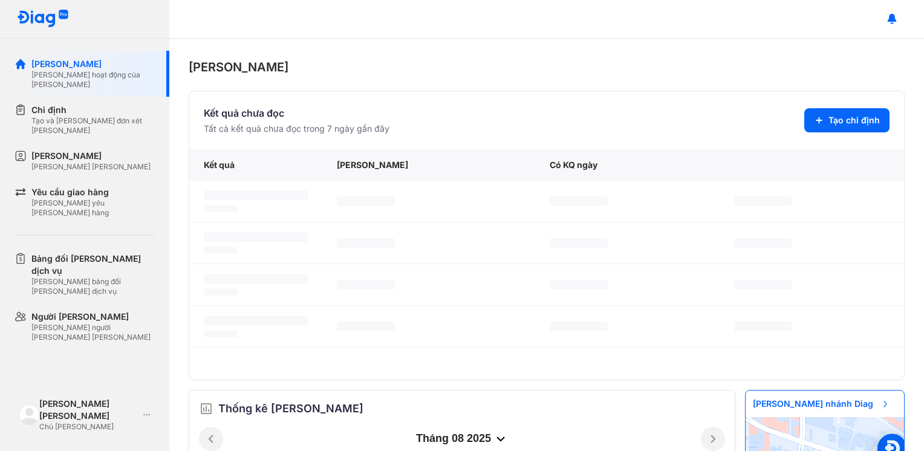
scroll to position [254, 0]
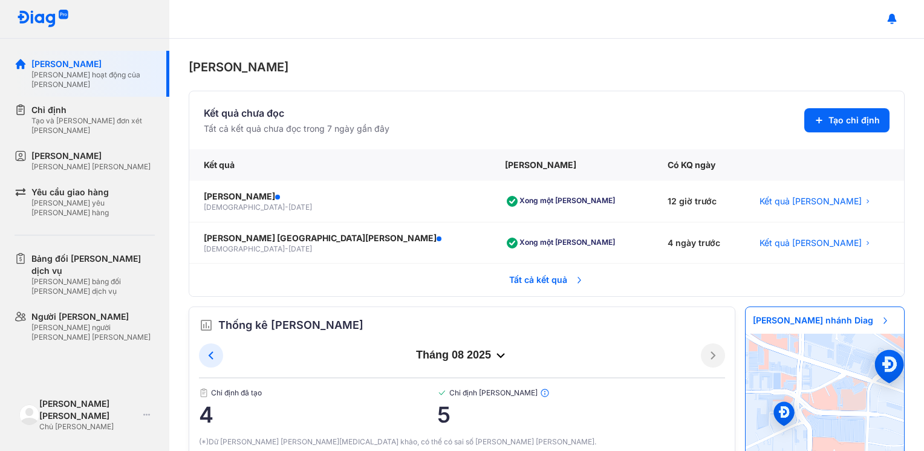
click at [484, 57] on div "Trang chủ Kết quả chưa đọc Tất cả kết quả chưa đọc trong 7 ngày gần đây Tạo chỉ…" at bounding box center [546, 245] width 755 height 413
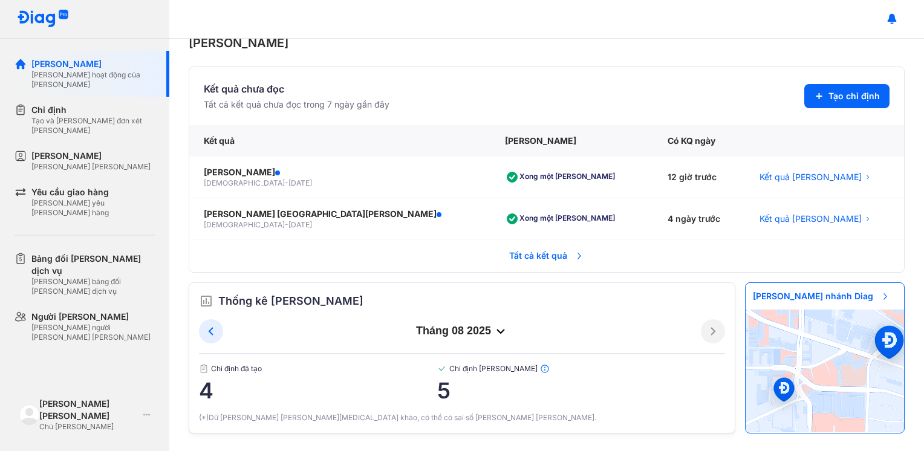
click at [540, 260] on span "Tất cả kết quả" at bounding box center [547, 256] width 90 height 27
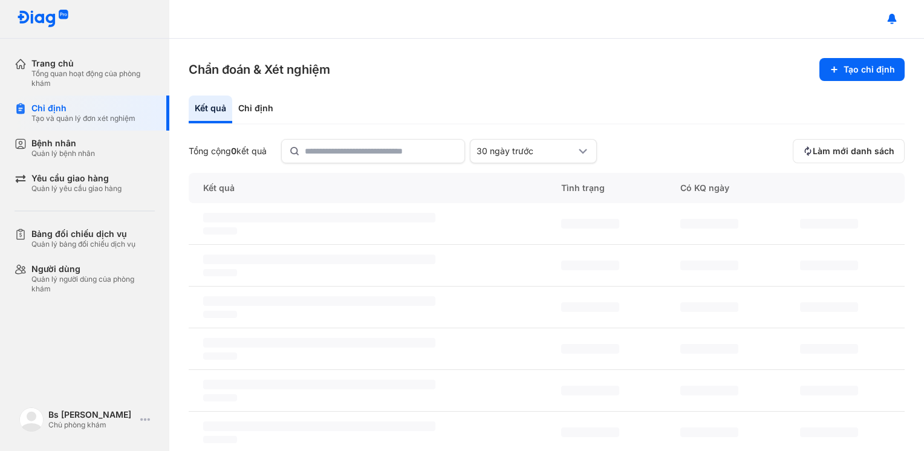
scroll to position [277, 0]
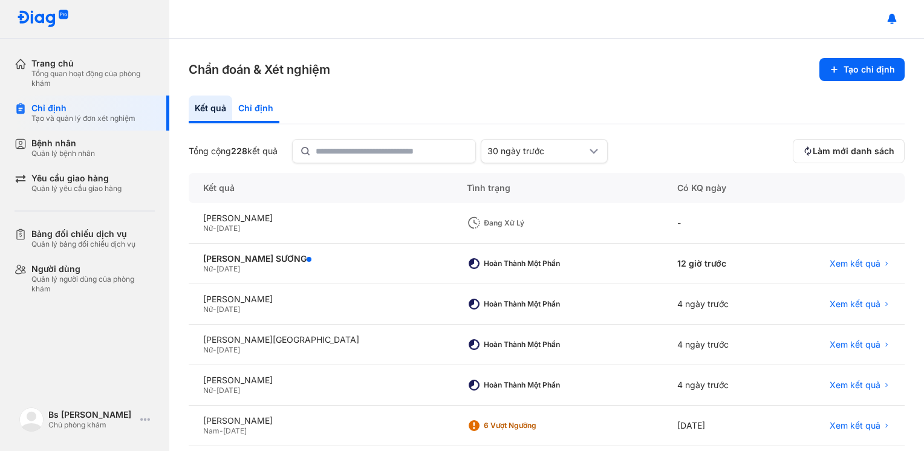
click at [273, 103] on div "Chỉ định" at bounding box center [255, 110] width 47 height 28
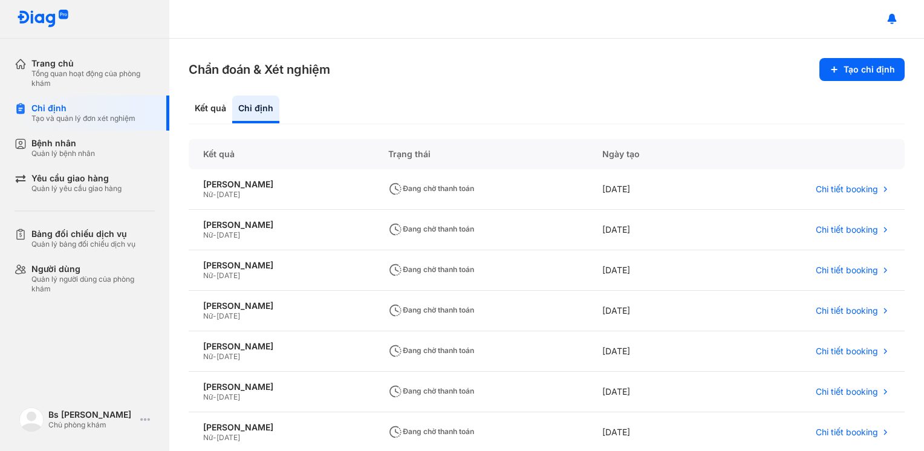
click at [465, 75] on section "Chẩn đoán & Xét nghiệm Tạo chỉ định" at bounding box center [547, 69] width 716 height 23
click at [232, 103] on div "Kết quả" at bounding box center [255, 110] width 47 height 28
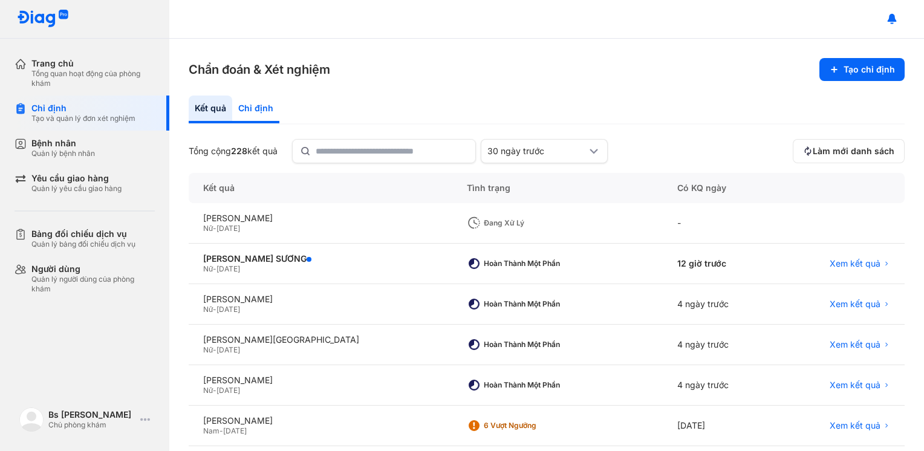
click at [242, 110] on div "Chỉ định" at bounding box center [255, 110] width 47 height 28
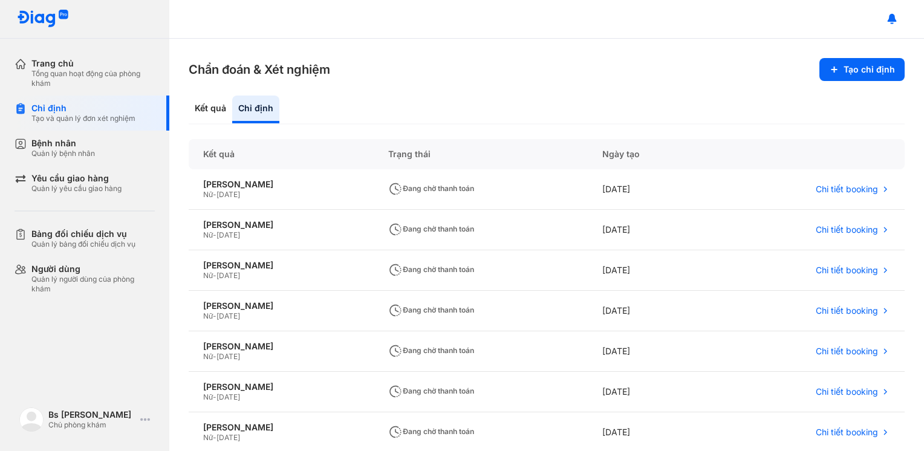
click at [304, 88] on div "Chẩn đoán & Xét nghiệm Tạo chỉ định Kết quả Chỉ định Kết quả Trạng thái Ngày tạ…" at bounding box center [546, 245] width 755 height 413
click at [288, 115] on div "Kết quả Chỉ định" at bounding box center [547, 110] width 716 height 29
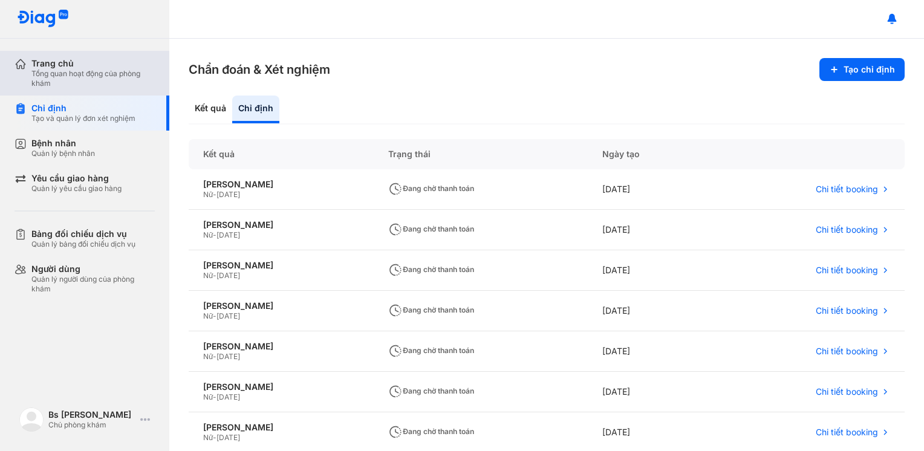
click at [57, 81] on div "Tổng quan hoạt động của phòng khám" at bounding box center [92, 78] width 123 height 19
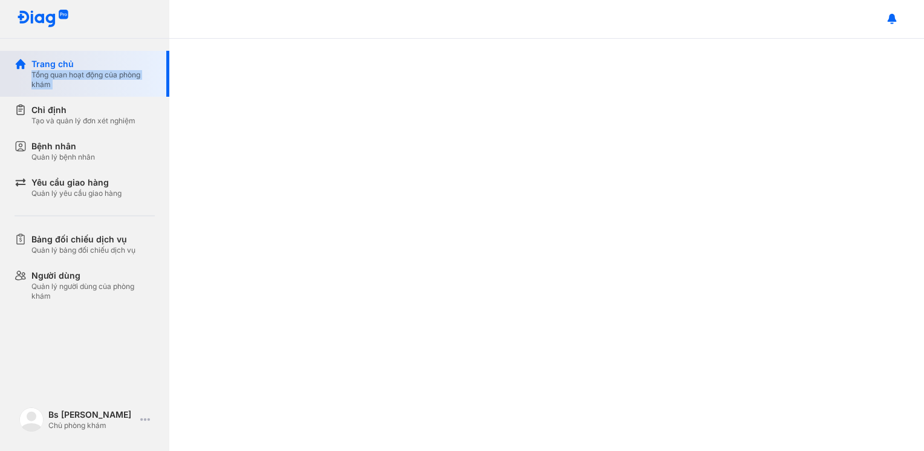
type textarea "**********"
click at [57, 81] on div "Tổng quan hoạt động của phòng khám" at bounding box center [92, 79] width 123 height 19
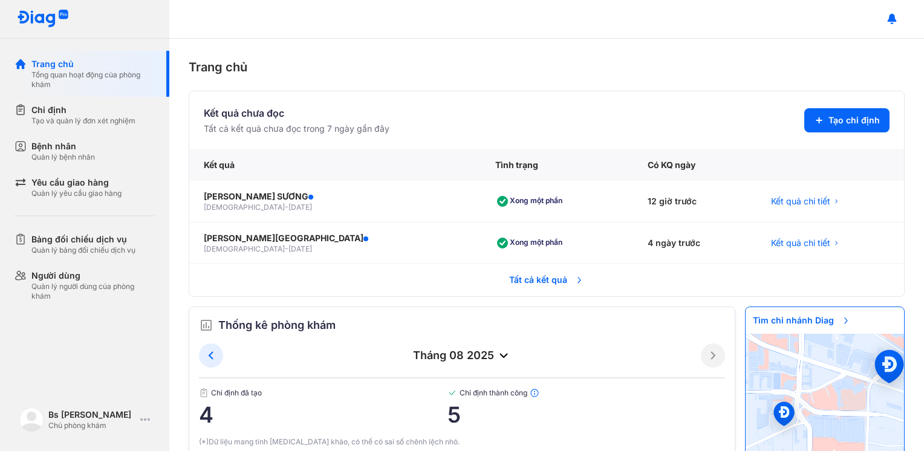
click at [57, 340] on div "Trang chủ Tổng quan hoạt động của phòng khám Chỉ định Tạo và quản lý đơn xét ng…" at bounding box center [84, 225] width 169 height 451
click at [516, 74] on div "Trang chủ" at bounding box center [547, 67] width 716 height 18
click at [859, 111] on button "Tạo chỉ định" at bounding box center [847, 120] width 85 height 24
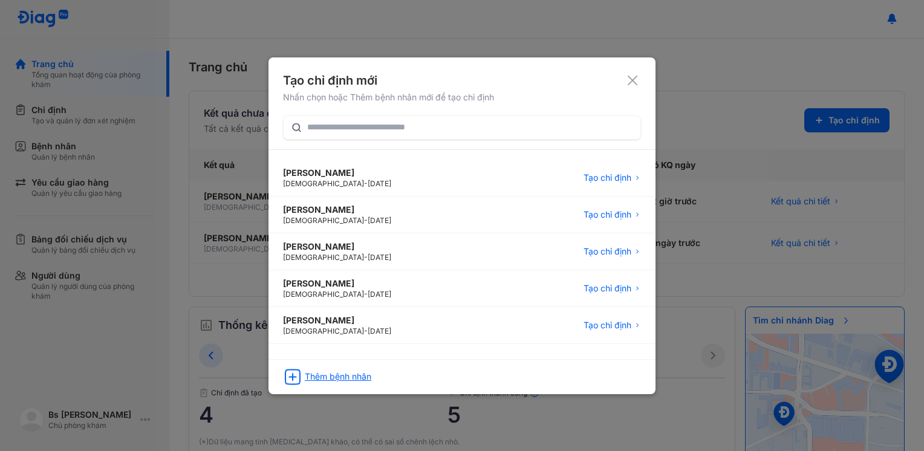
click at [324, 371] on div "Thêm bệnh nhân" at bounding box center [338, 377] width 67 height 12
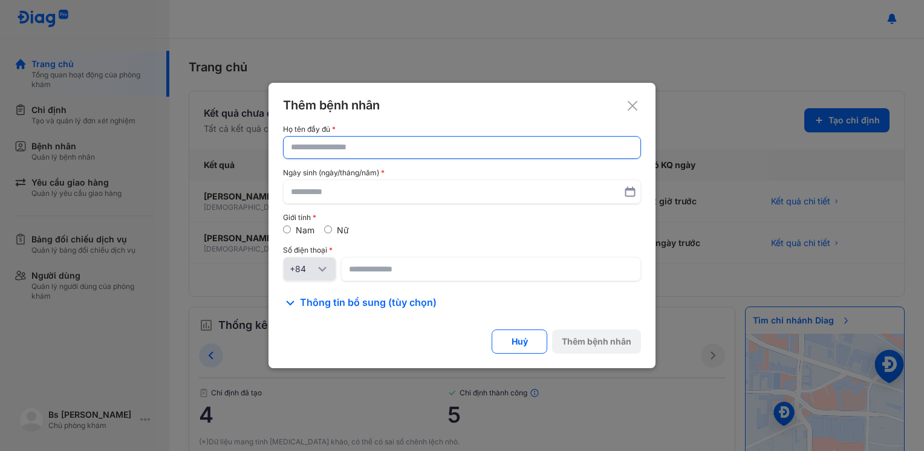
click at [329, 141] on input "text" at bounding box center [462, 148] width 342 height 22
click at [329, 141] on input "text" at bounding box center [462, 148] width 341 height 22
click at [327, 137] on input "text" at bounding box center [462, 148] width 341 height 22
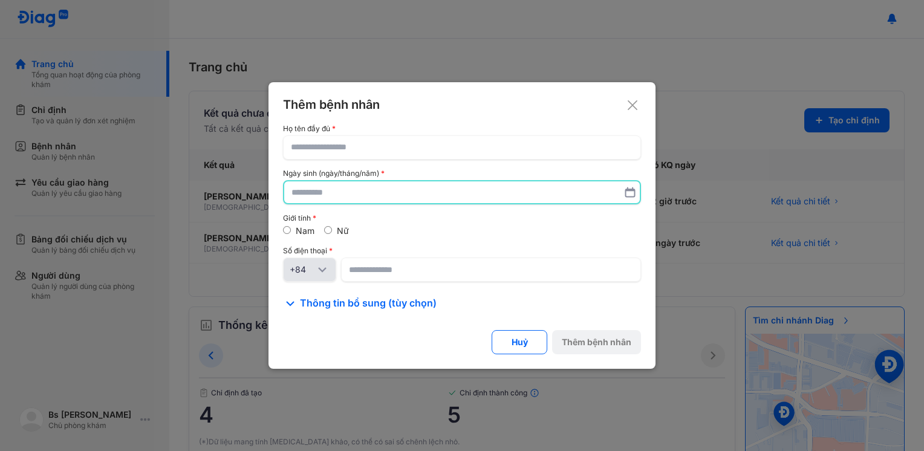
click at [342, 185] on input "text" at bounding box center [462, 193] width 341 height 22
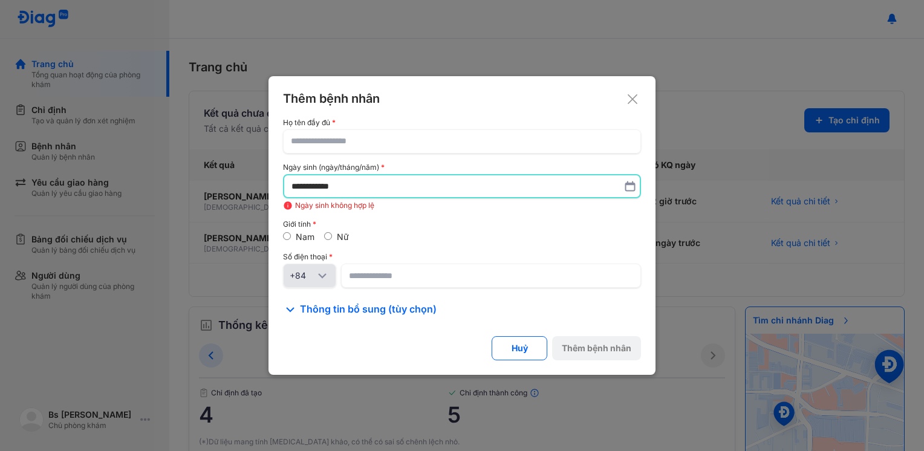
click at [322, 188] on input "**********" at bounding box center [462, 186] width 341 height 22
drag, startPoint x: 367, startPoint y: 182, endPoint x: 162, endPoint y: 192, distance: 204.8
click at [165, 193] on div "Thêm bệnh nhân Họ tên đầy đủ Ngày sinh (ngày/tháng/năm) ******** Ngày sinh khôn…" at bounding box center [462, 225] width 924 height 451
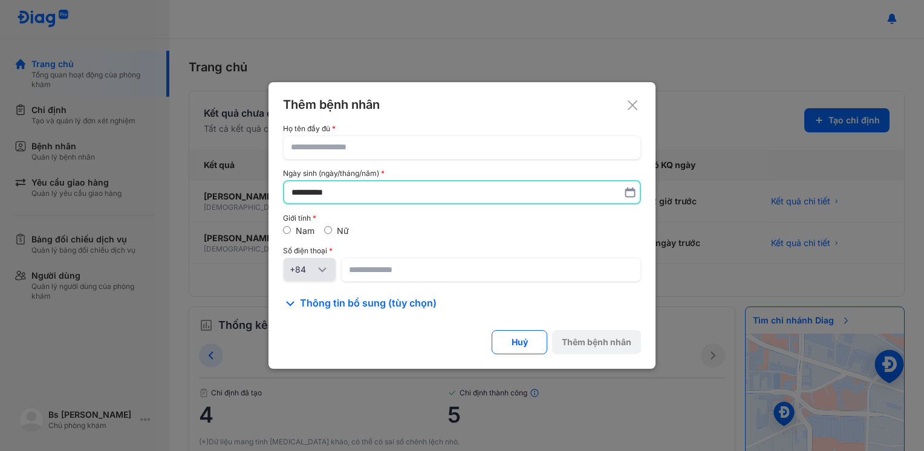
type input "**********"
click at [345, 231] on label "Nữ" at bounding box center [343, 231] width 12 height 10
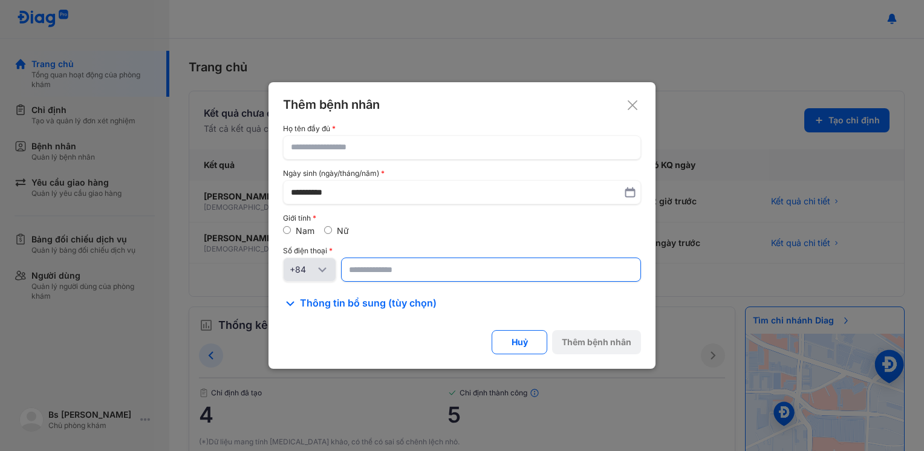
click at [375, 275] on input at bounding box center [491, 270] width 284 height 22
click at [377, 275] on input at bounding box center [491, 270] width 283 height 22
click at [378, 275] on input at bounding box center [491, 270] width 283 height 22
drag, startPoint x: 407, startPoint y: 270, endPoint x: 213, endPoint y: 292, distance: 194.9
click at [213, 292] on div "**********" at bounding box center [462, 225] width 924 height 451
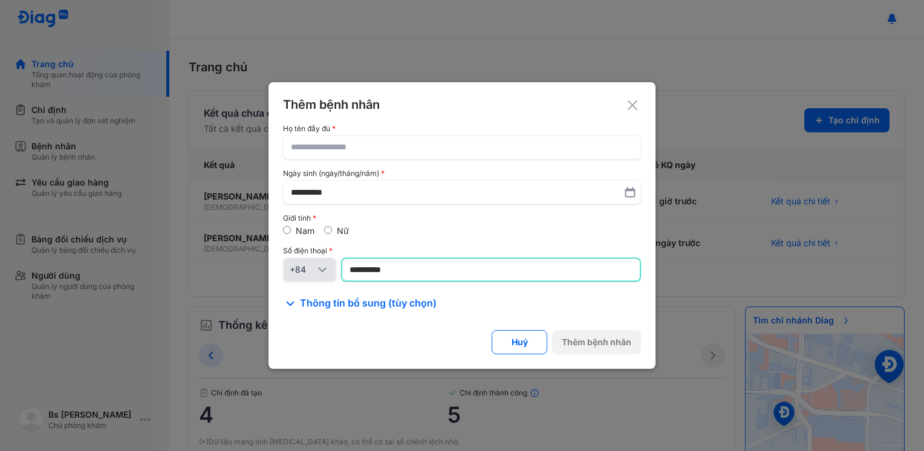
type input "**********"
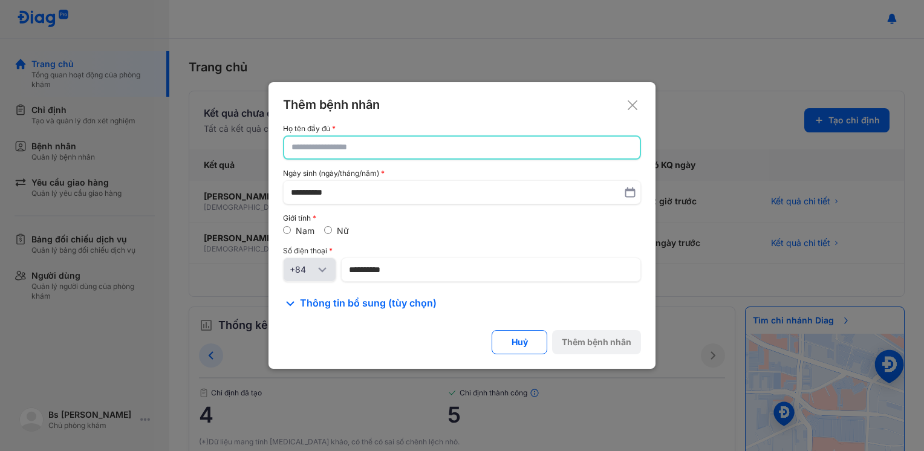
click at [364, 151] on input "text" at bounding box center [462, 148] width 341 height 22
type input "*"
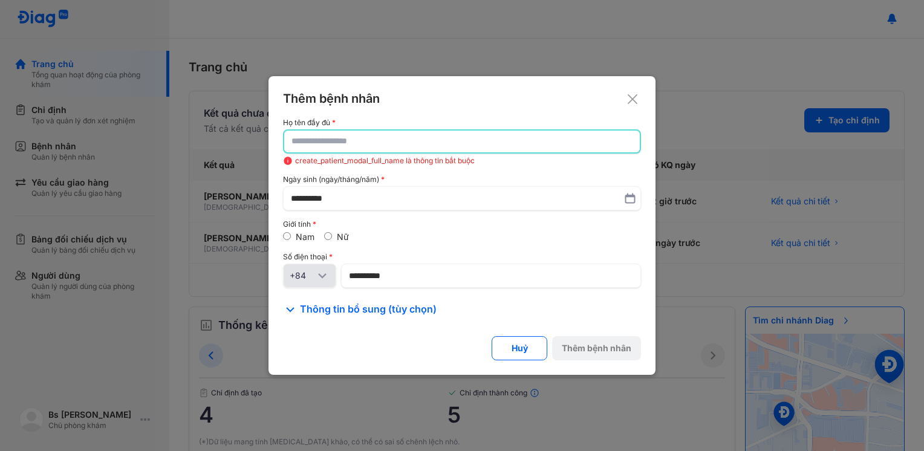
click at [371, 139] on input "text" at bounding box center [462, 142] width 341 height 22
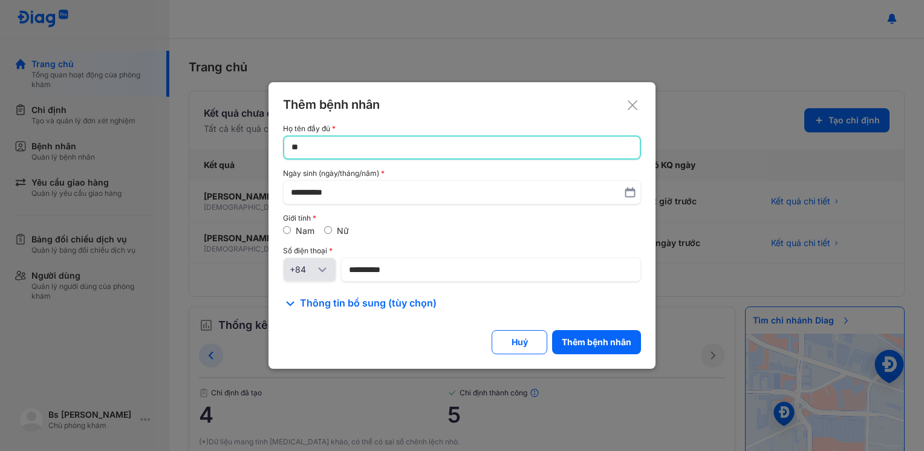
type input "*"
click at [332, 153] on input "*" at bounding box center [462, 148] width 341 height 22
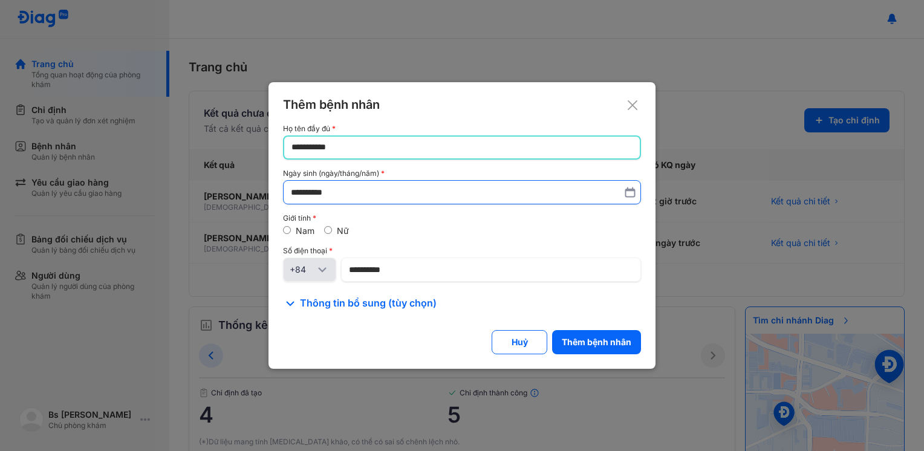
type input "**********"
click at [402, 193] on input "**********" at bounding box center [462, 193] width 342 height 22
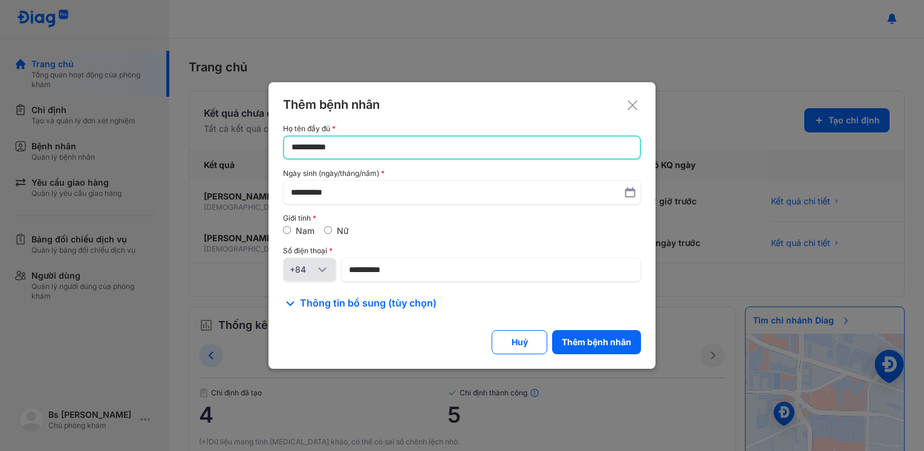
click at [391, 151] on input "**********" at bounding box center [462, 148] width 341 height 22
click at [576, 345] on div "Thêm bệnh nhân" at bounding box center [597, 343] width 70 height 12
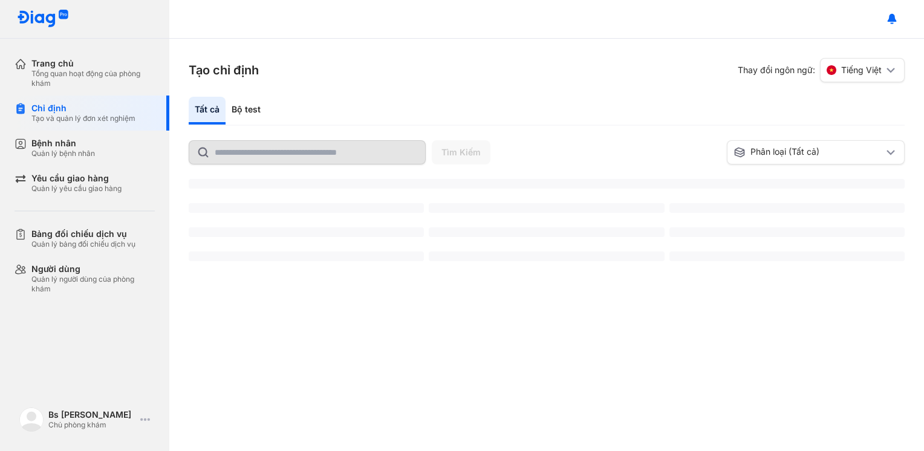
scroll to position [277, 0]
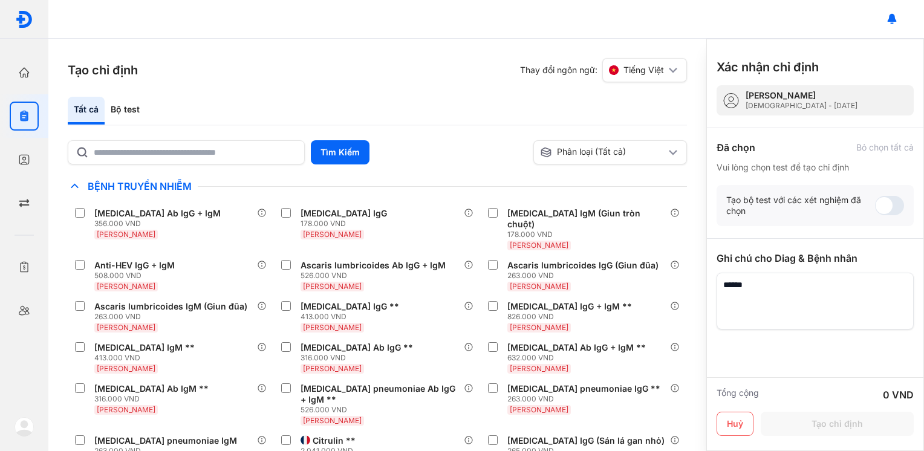
click at [236, 56] on div "Tạo chỉ định Thay đổi ngôn ngữ: Tiếng Việt Tất cả Bộ test Tìm Kiếm Phân loại (T…" at bounding box center [377, 245] width 658 height 413
click at [802, 297] on textarea at bounding box center [811, 301] width 188 height 57
click at [368, 80] on section "Tạo chỉ định Thay đổi ngôn ngữ: Tiếng Việt" at bounding box center [378, 70] width 620 height 24
click at [131, 117] on div "Bộ test" at bounding box center [125, 111] width 41 height 28
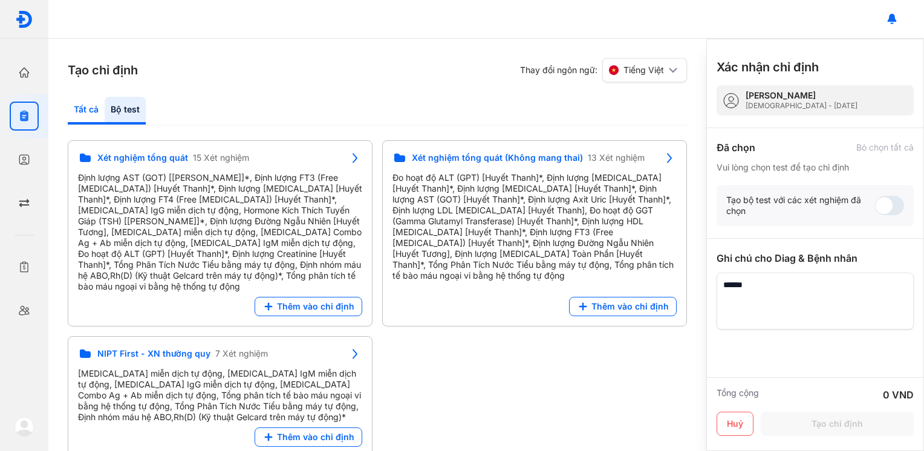
click at [105, 103] on div "Tất cả" at bounding box center [125, 111] width 41 height 28
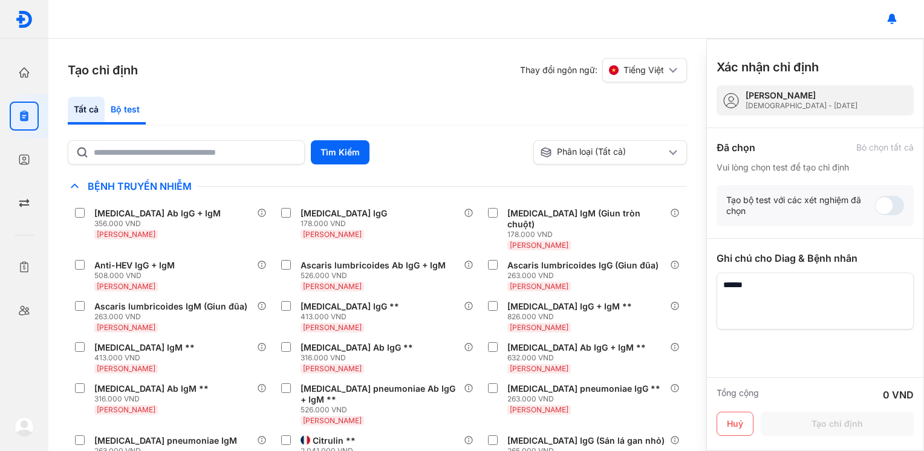
click at [121, 119] on div "Bộ test" at bounding box center [125, 111] width 41 height 28
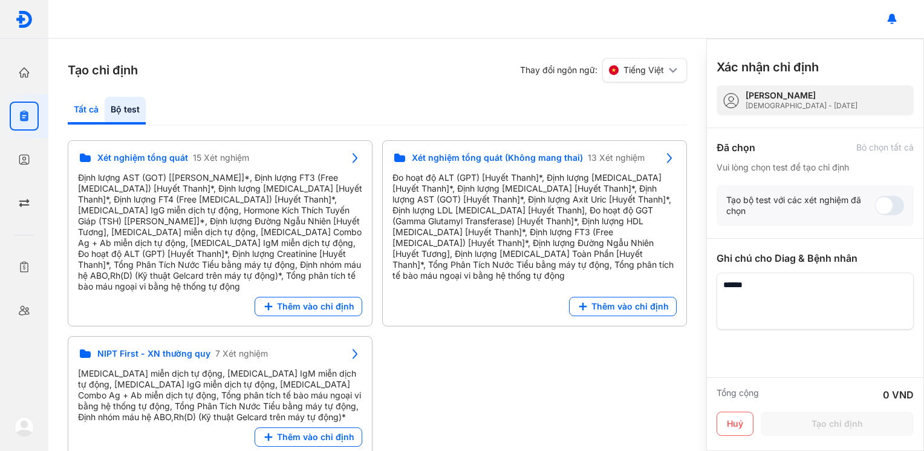
click at [105, 119] on div "Tất cả" at bounding box center [125, 111] width 41 height 28
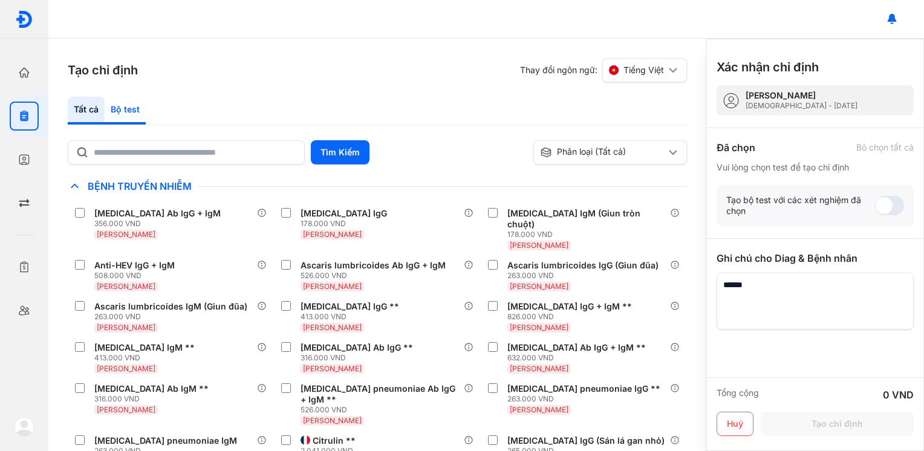
click at [119, 113] on div "Bộ test" at bounding box center [125, 111] width 41 height 28
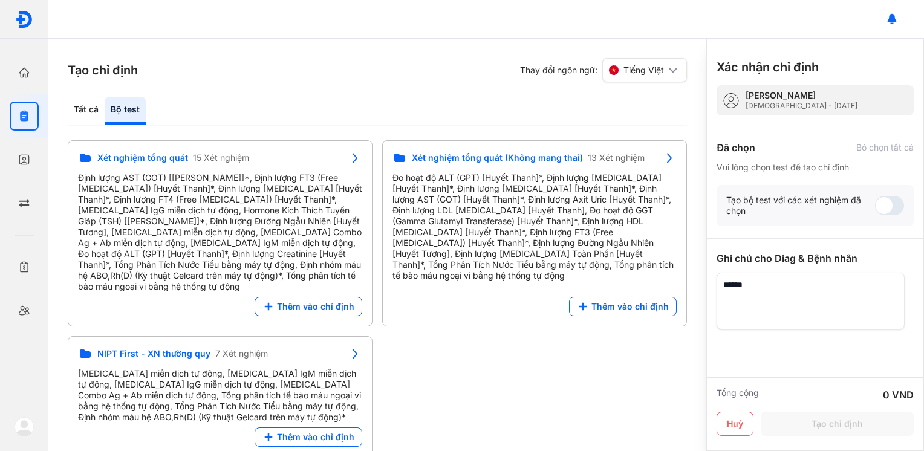
click at [796, 284] on textarea at bounding box center [811, 301] width 188 height 57
click at [311, 301] on span "Thêm vào chỉ định" at bounding box center [315, 306] width 77 height 11
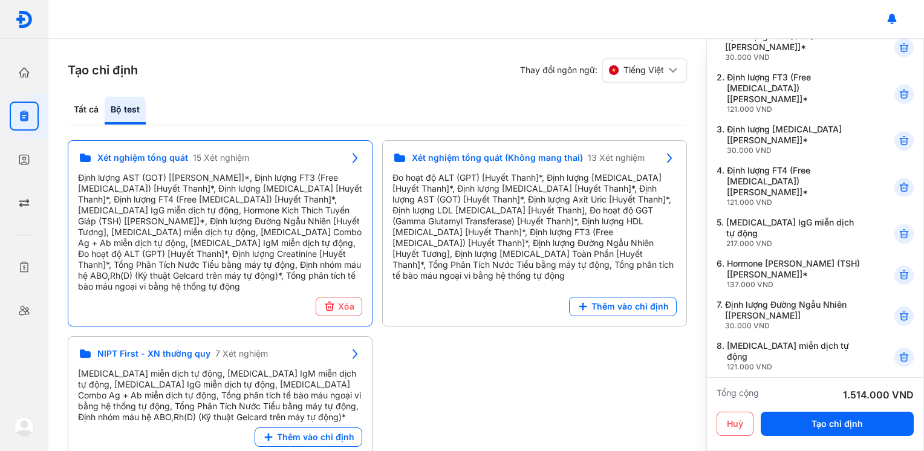
scroll to position [107, 0]
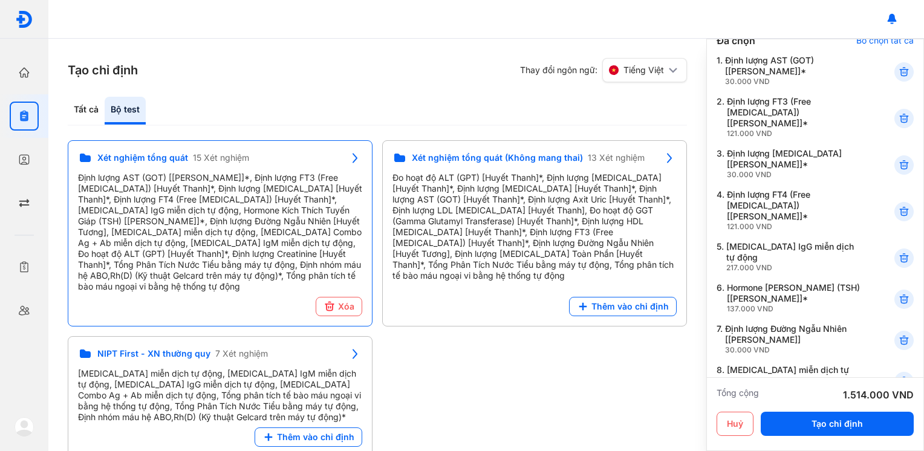
click at [275, 100] on div "Tất cả Bộ test" at bounding box center [378, 111] width 620 height 29
click at [275, 108] on div "Tất cả Bộ test" at bounding box center [378, 111] width 620 height 29
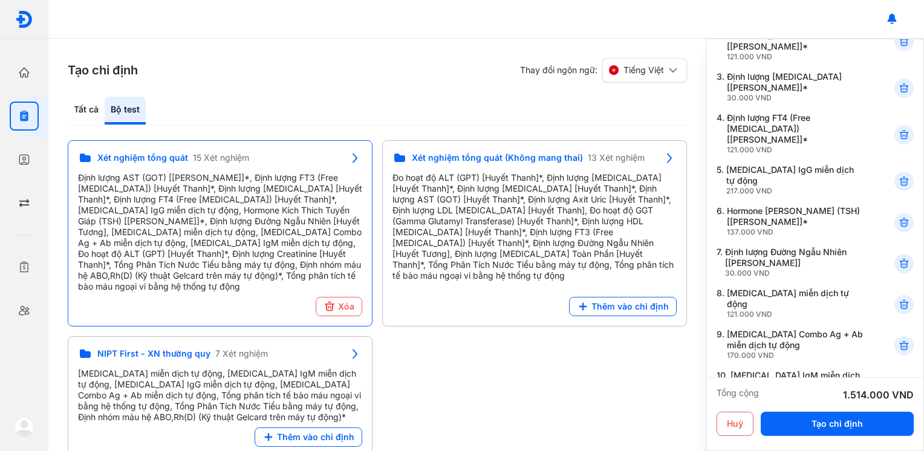
scroll to position [0, 0]
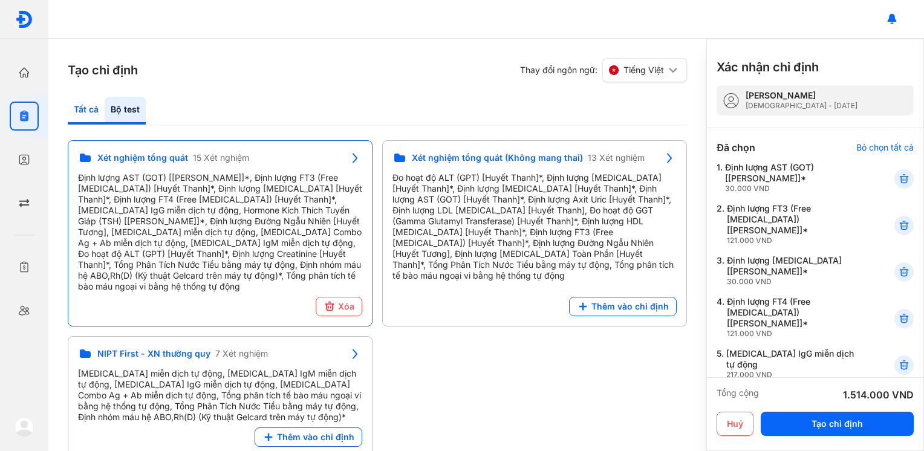
click at [105, 109] on div "Tất cả" at bounding box center [125, 111] width 41 height 28
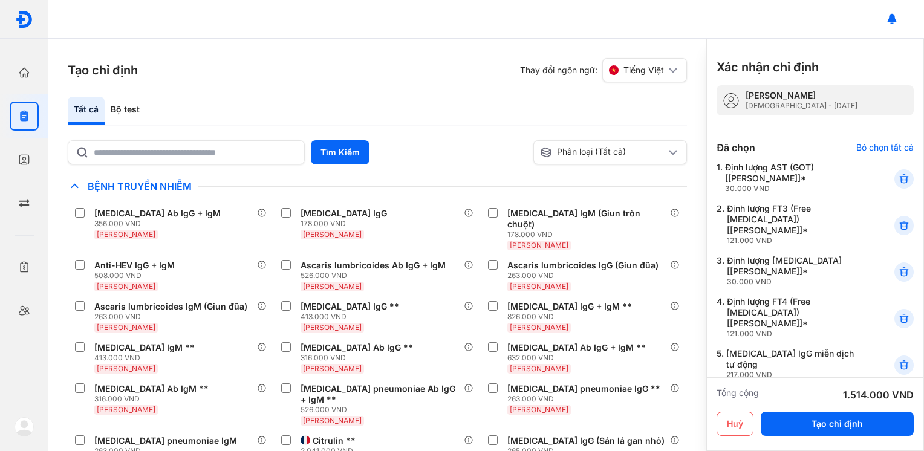
click at [73, 109] on div "Tất cả" at bounding box center [86, 111] width 37 height 28
click at [148, 150] on input "text" at bounding box center [195, 152] width 203 height 22
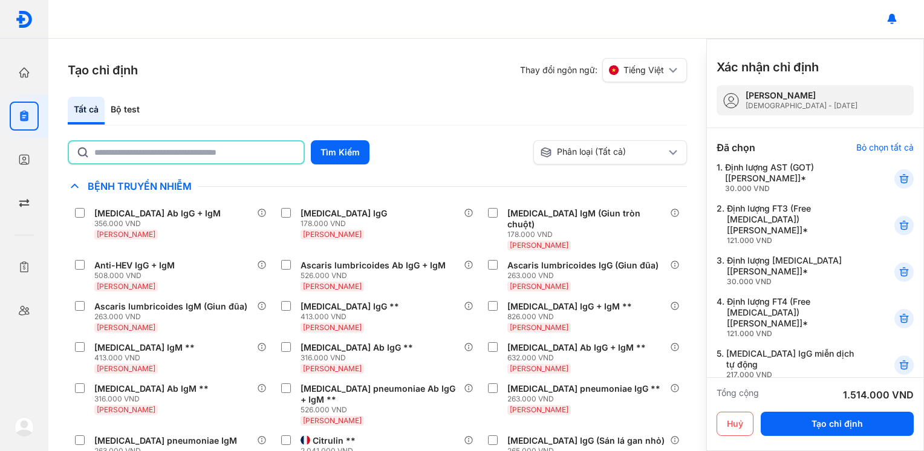
click at [148, 149] on input "text" at bounding box center [195, 153] width 202 height 22
type input "****"
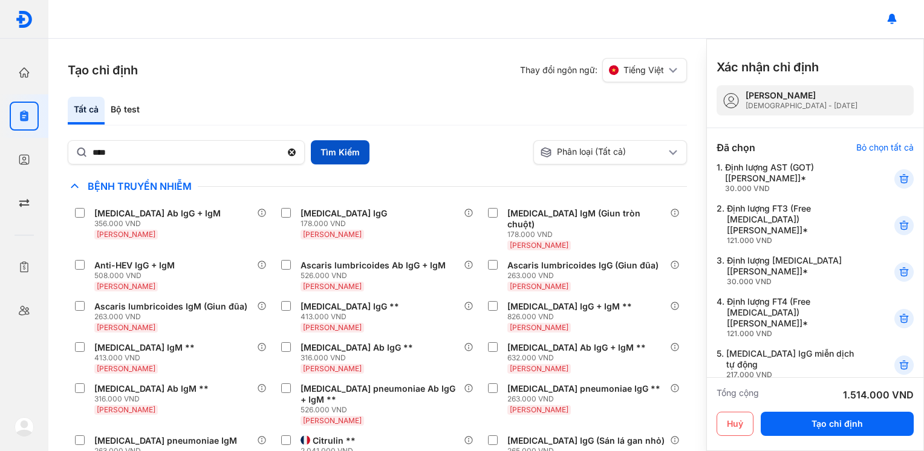
click at [335, 160] on button "Tìm Kiếm" at bounding box center [340, 152] width 59 height 24
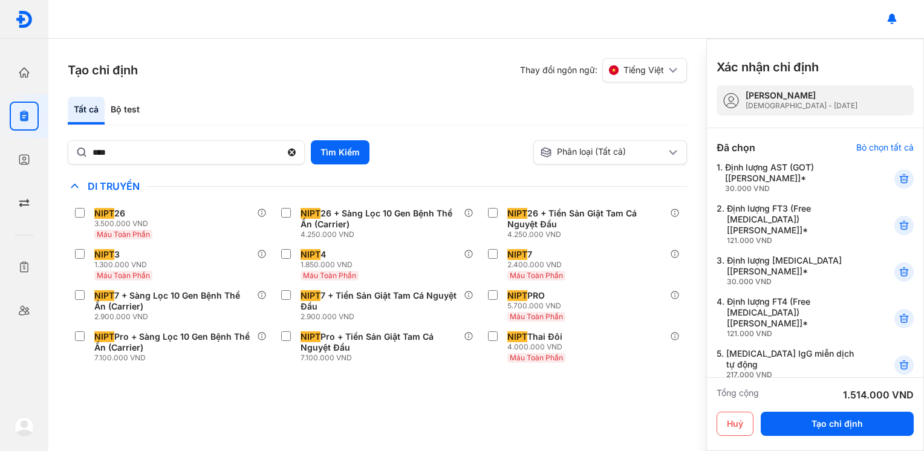
click at [367, 36] on div at bounding box center [486, 19] width 876 height 39
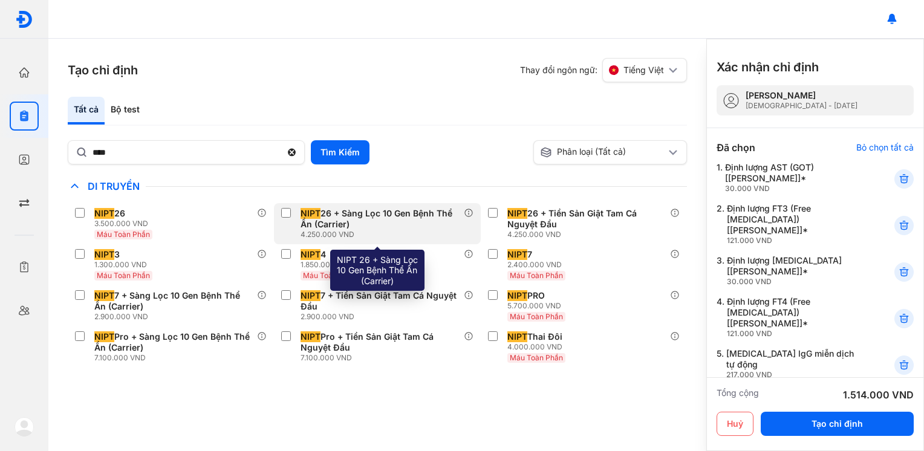
click at [288, 218] on label at bounding box center [288, 214] width 15 height 12
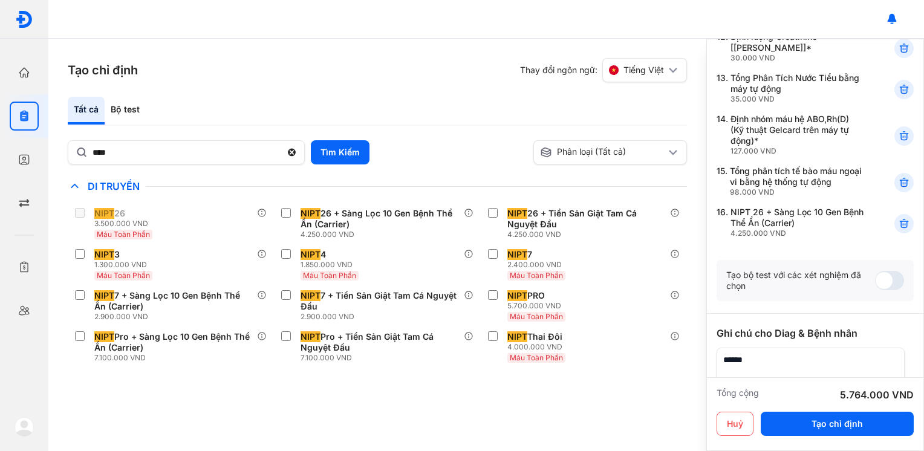
scroll to position [649, 0]
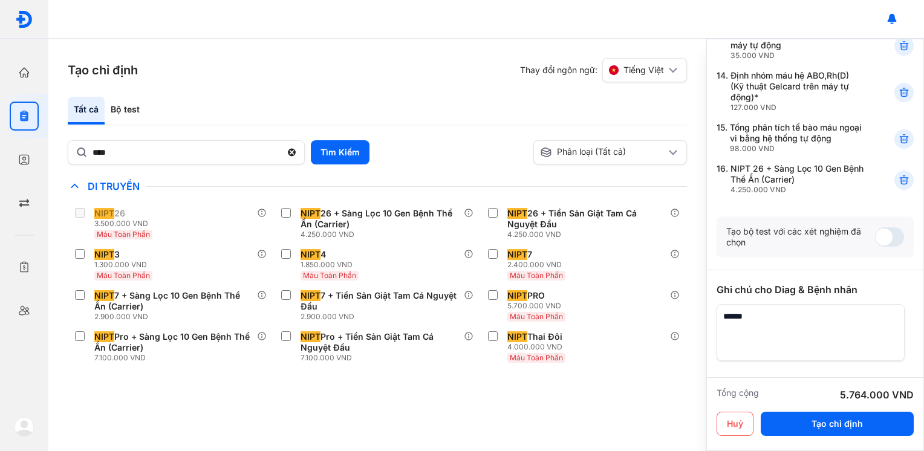
click at [787, 304] on textarea at bounding box center [811, 332] width 188 height 57
click at [779, 304] on textarea at bounding box center [811, 332] width 188 height 57
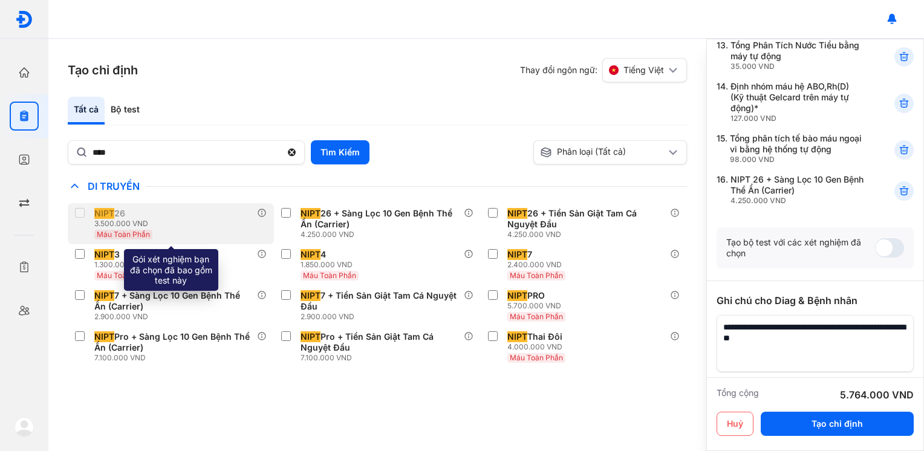
scroll to position [638, 0]
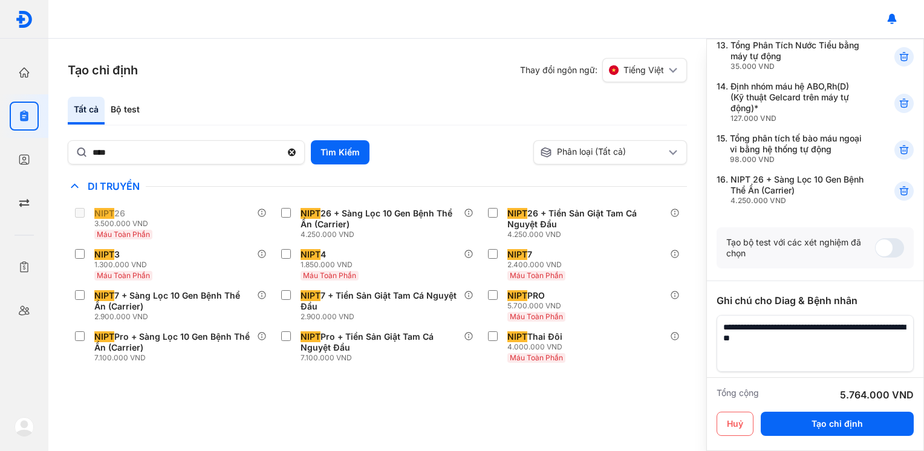
type textarea "**********"
click at [150, 422] on div "Tạo chỉ định Thay đổi ngôn ngữ: Tiếng Việt Tất cả Bộ test **** Tìm Kiếm Phân lo…" at bounding box center [377, 245] width 658 height 413
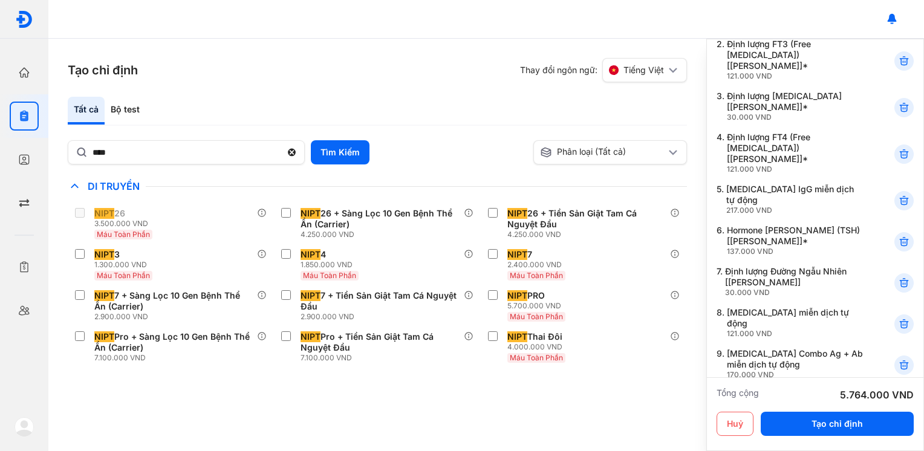
scroll to position [649, 0]
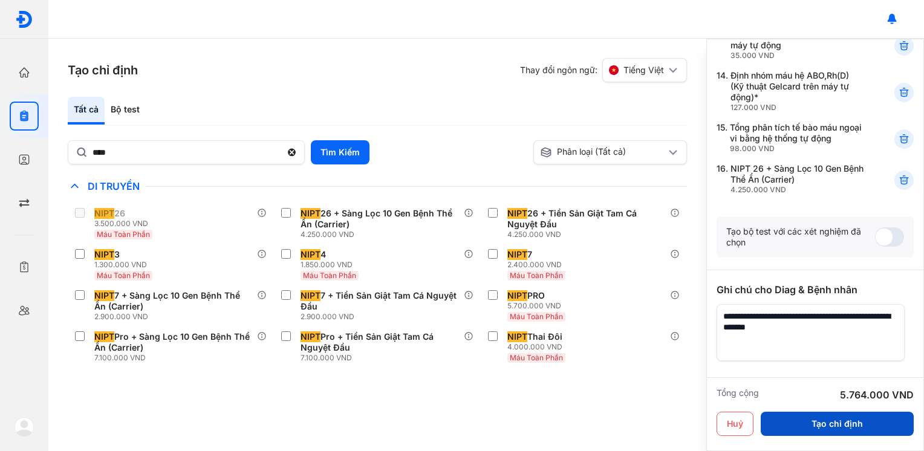
click at [830, 427] on button "Tạo chỉ định" at bounding box center [837, 424] width 153 height 24
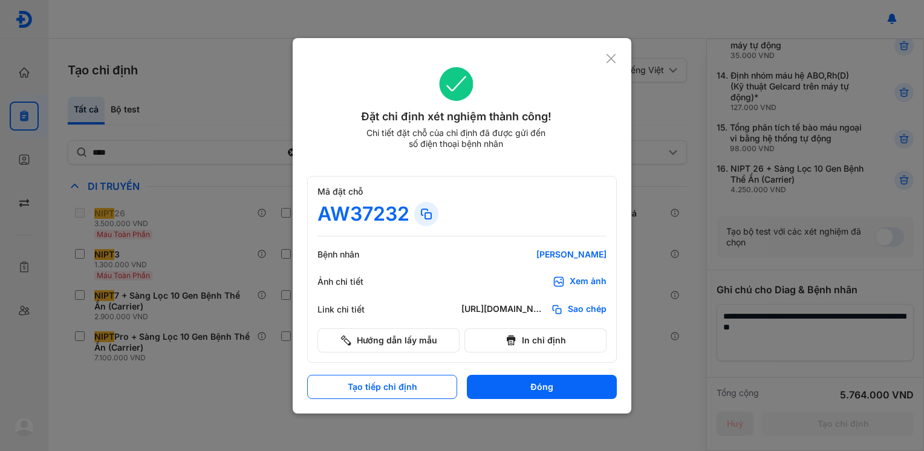
scroll to position [638, 0]
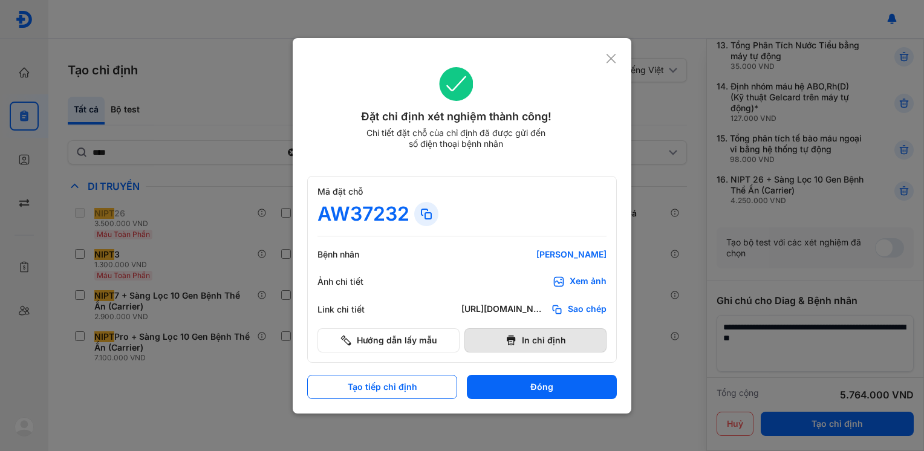
click at [552, 345] on button "In chỉ định" at bounding box center [536, 341] width 142 height 24
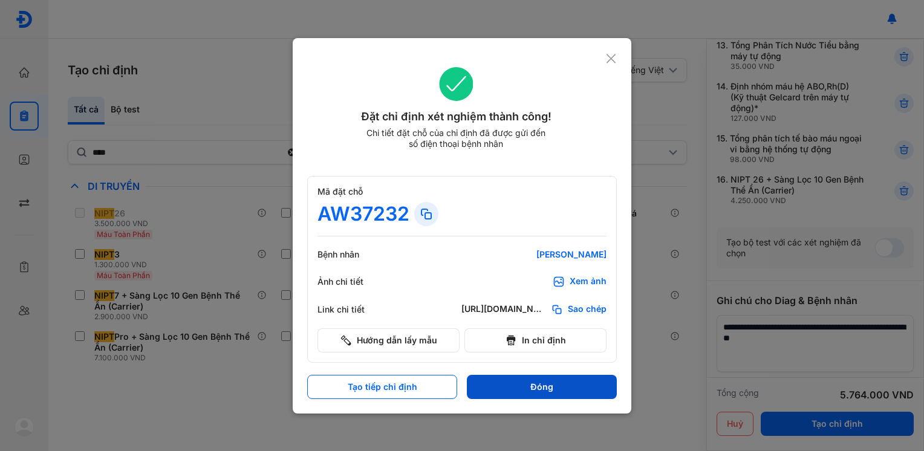
click at [515, 395] on button "Đóng" at bounding box center [542, 387] width 150 height 24
